Goal: Task Accomplishment & Management: Use online tool/utility

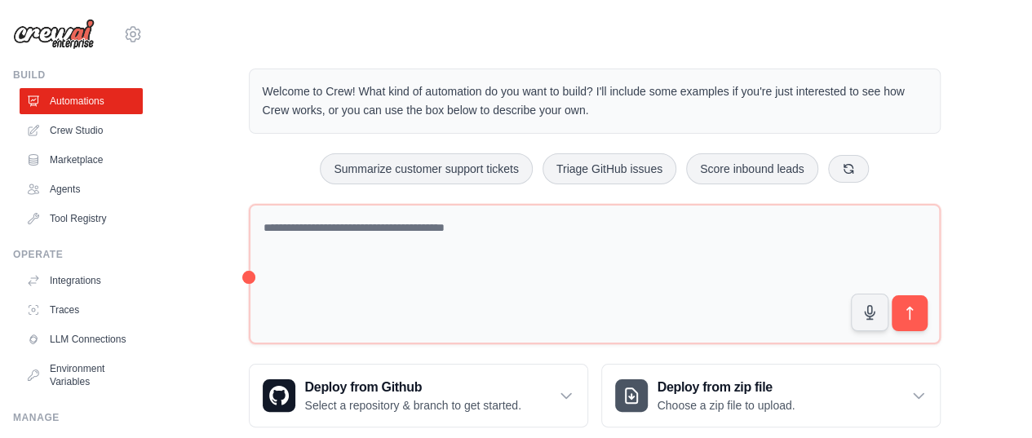
click at [52, 37] on img at bounding box center [54, 34] width 82 height 31
click at [28, 78] on div "Build" at bounding box center [78, 75] width 130 height 13
click at [131, 36] on icon at bounding box center [133, 34] width 5 height 5
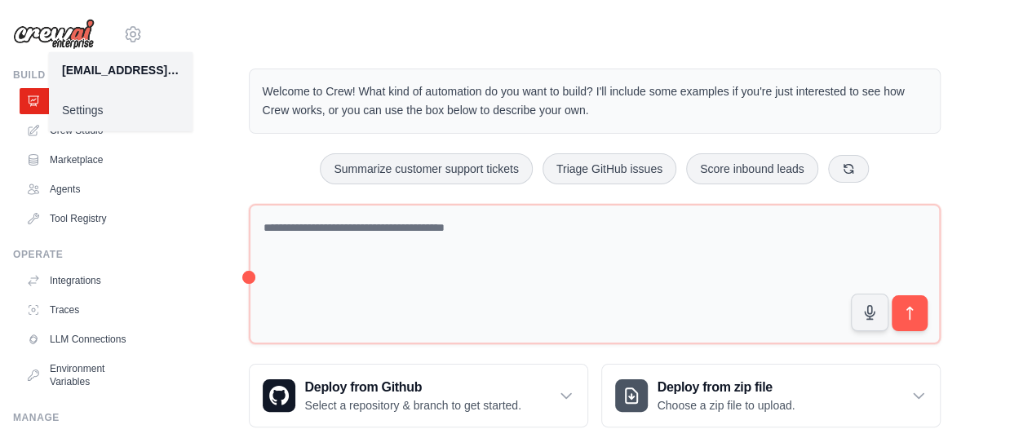
click at [249, 22] on main "Welcome to Crew! What kind of automation do you want to build? I'll include som…" at bounding box center [595, 235] width 876 height 470
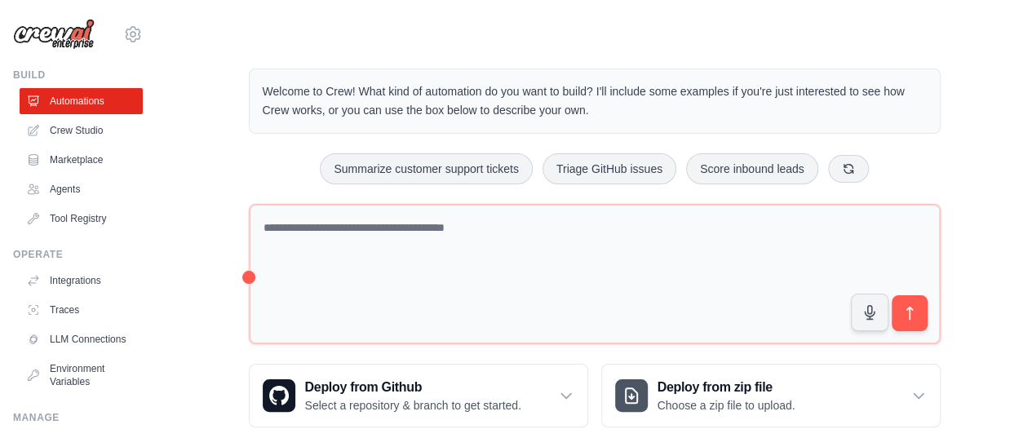
drag, startPoint x: 30, startPoint y: 29, endPoint x: 83, endPoint y: 33, distance: 53.3
click at [30, 29] on img at bounding box center [54, 34] width 82 height 31
click at [87, 34] on img at bounding box center [54, 34] width 82 height 31
click at [75, 40] on img at bounding box center [54, 34] width 82 height 31
click at [212, 161] on div "Welcome to Crew! What kind of automation do you want to build? I'll include som…" at bounding box center [594, 247] width 823 height 411
